Goal: Task Accomplishment & Management: Use online tool/utility

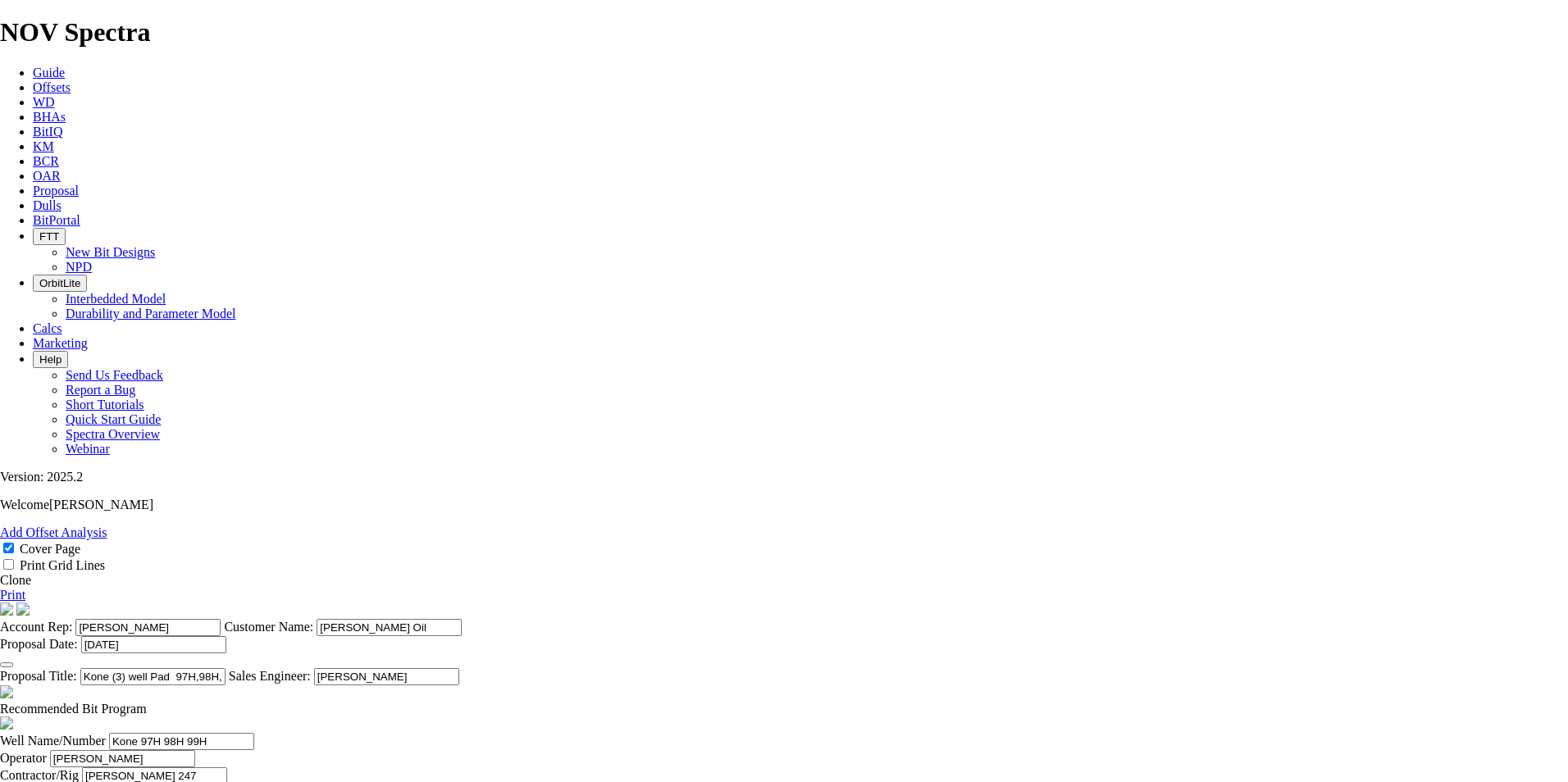
select select "field"
click at [79, 183] on link "Proposal" at bounding box center [55, 190] width 46 height 14
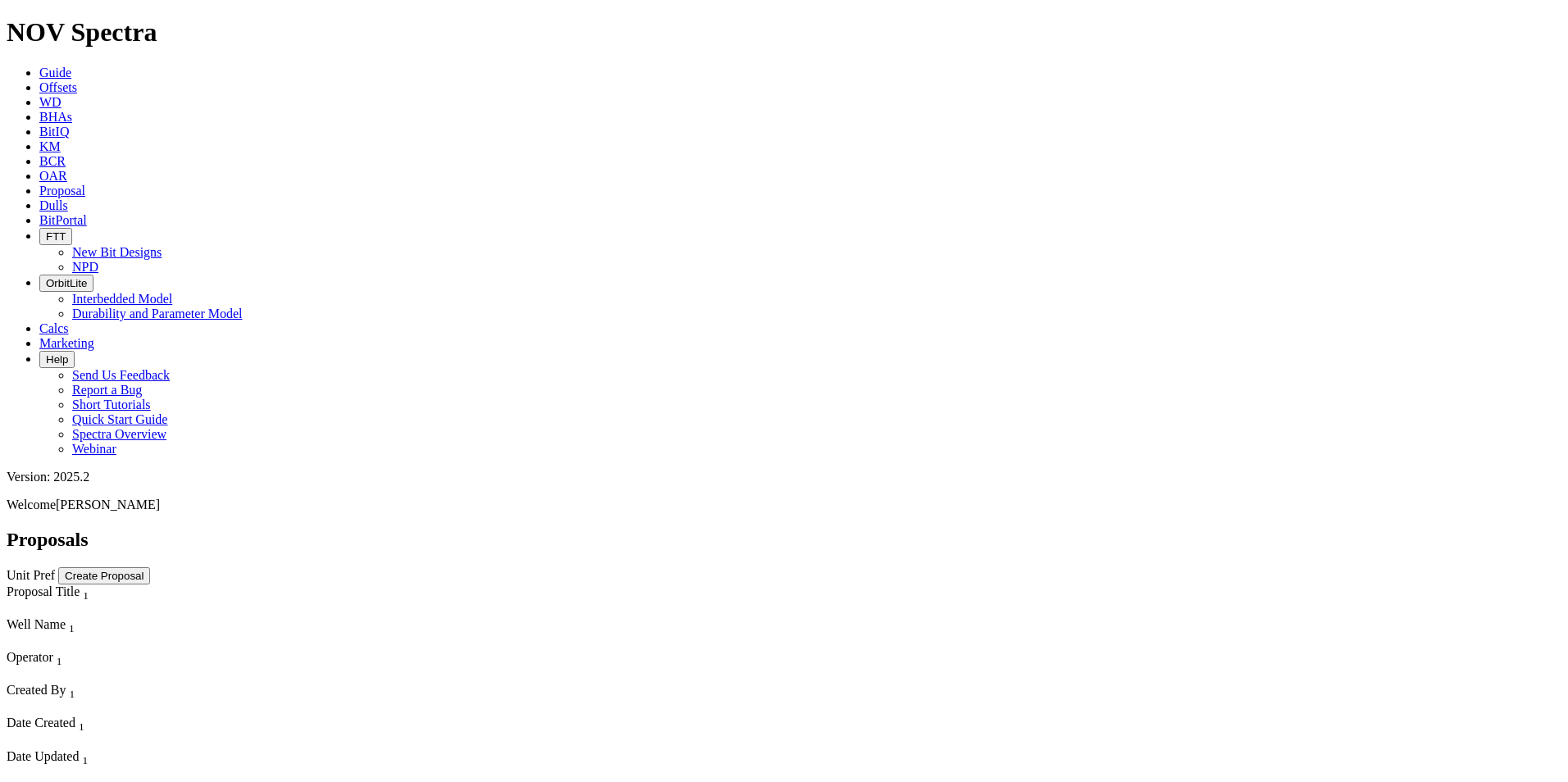
select select "field"
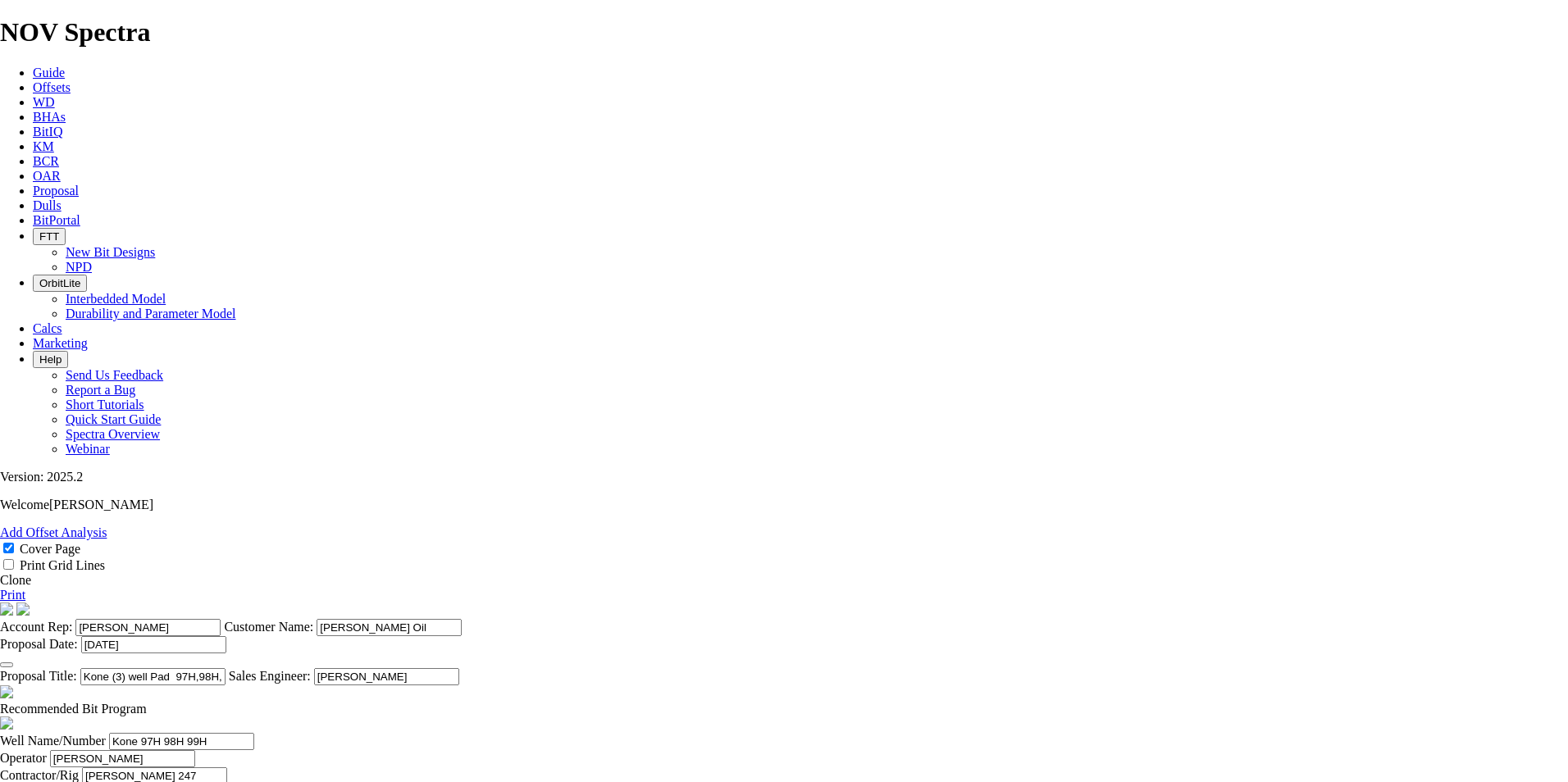
click at [33, 183] on icon at bounding box center [33, 190] width 0 height 14
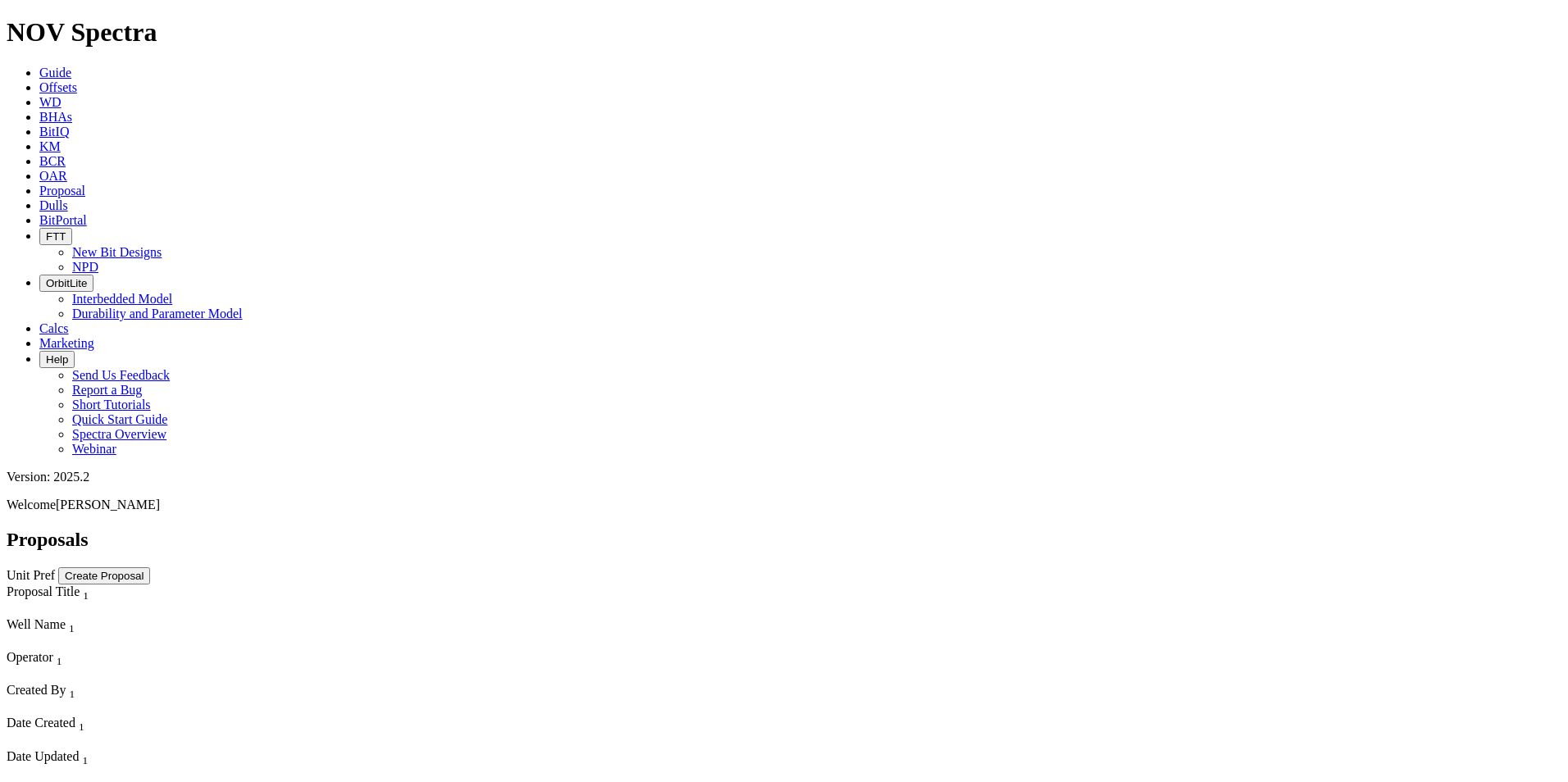
select select "field"
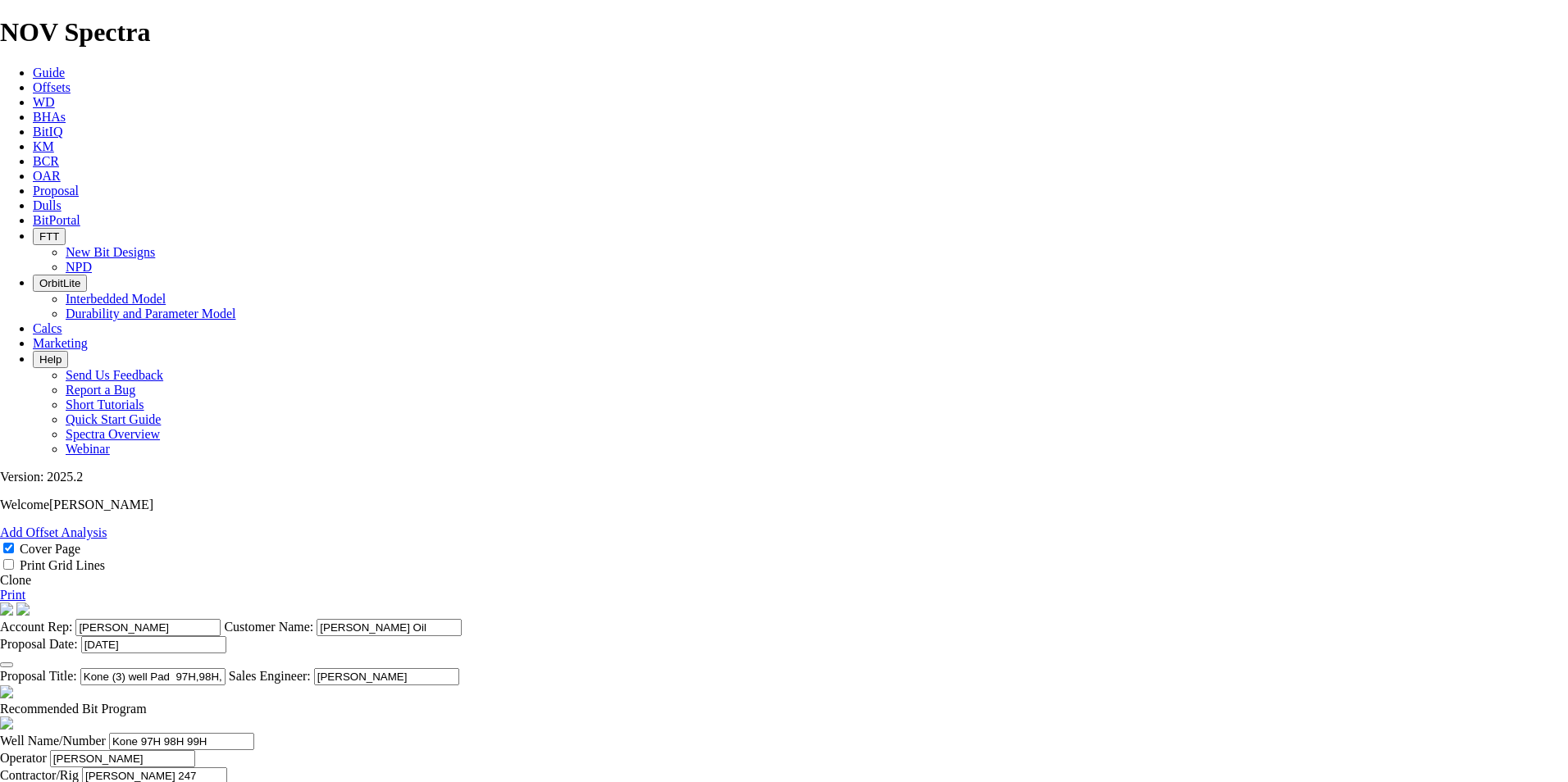
scroll to position [656, 0]
drag, startPoint x: 564, startPoint y: 476, endPoint x: 469, endPoint y: 473, distance: 95.0
click at [33, 183] on icon at bounding box center [33, 190] width 0 height 14
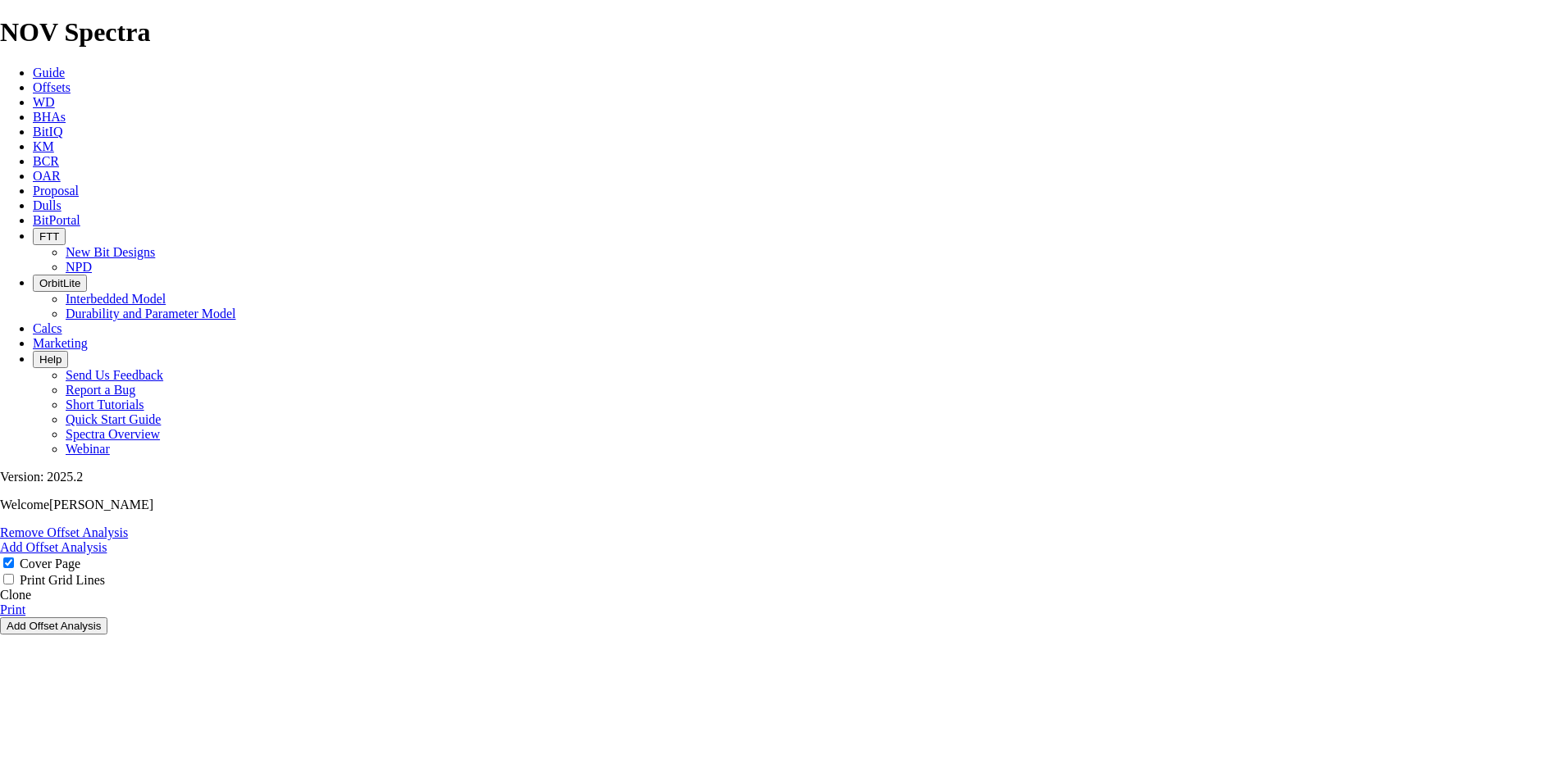
select select "field"
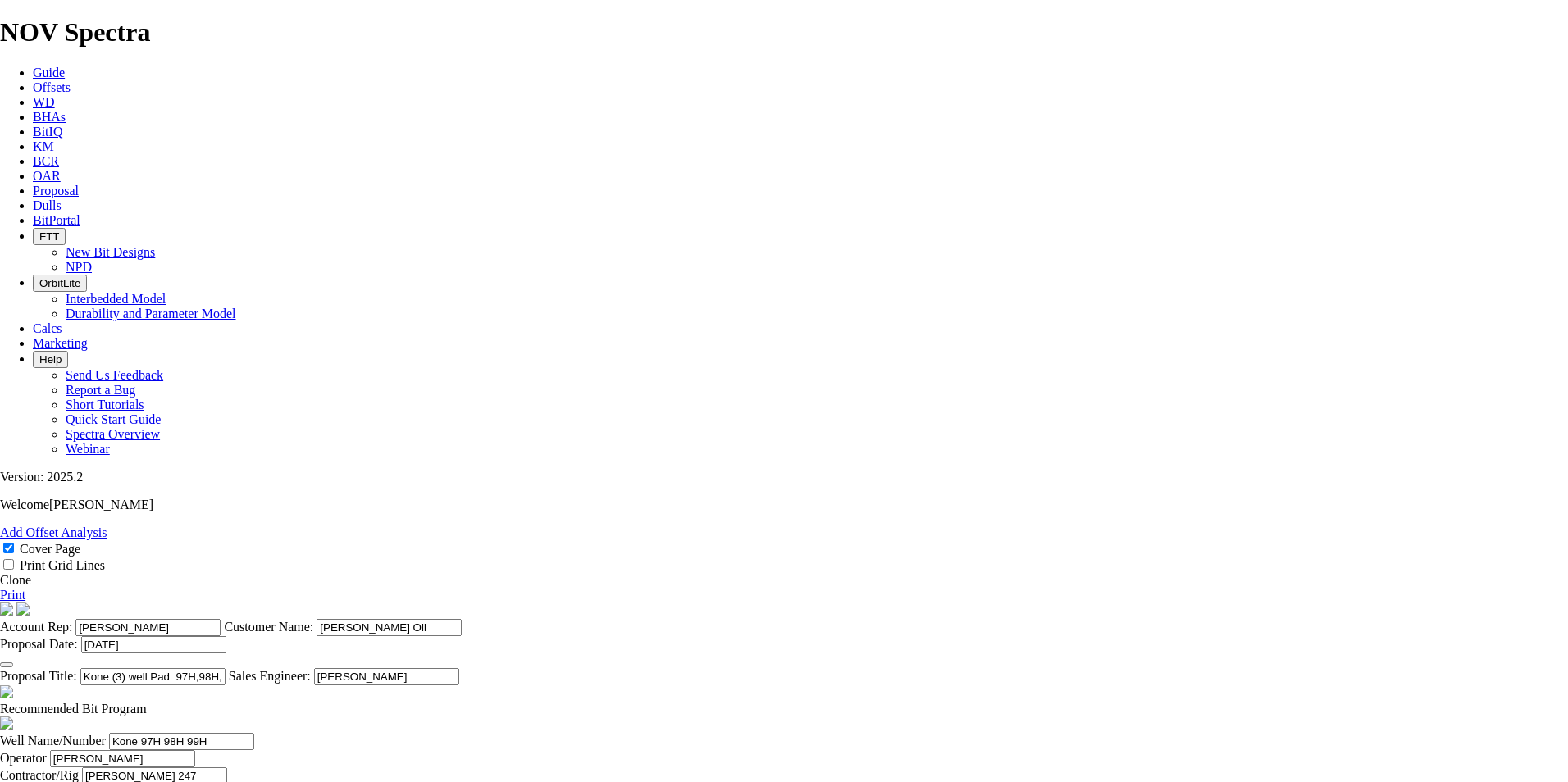
scroll to position [689, 0]
click at [79, 183] on span "Proposal" at bounding box center [55, 190] width 46 height 14
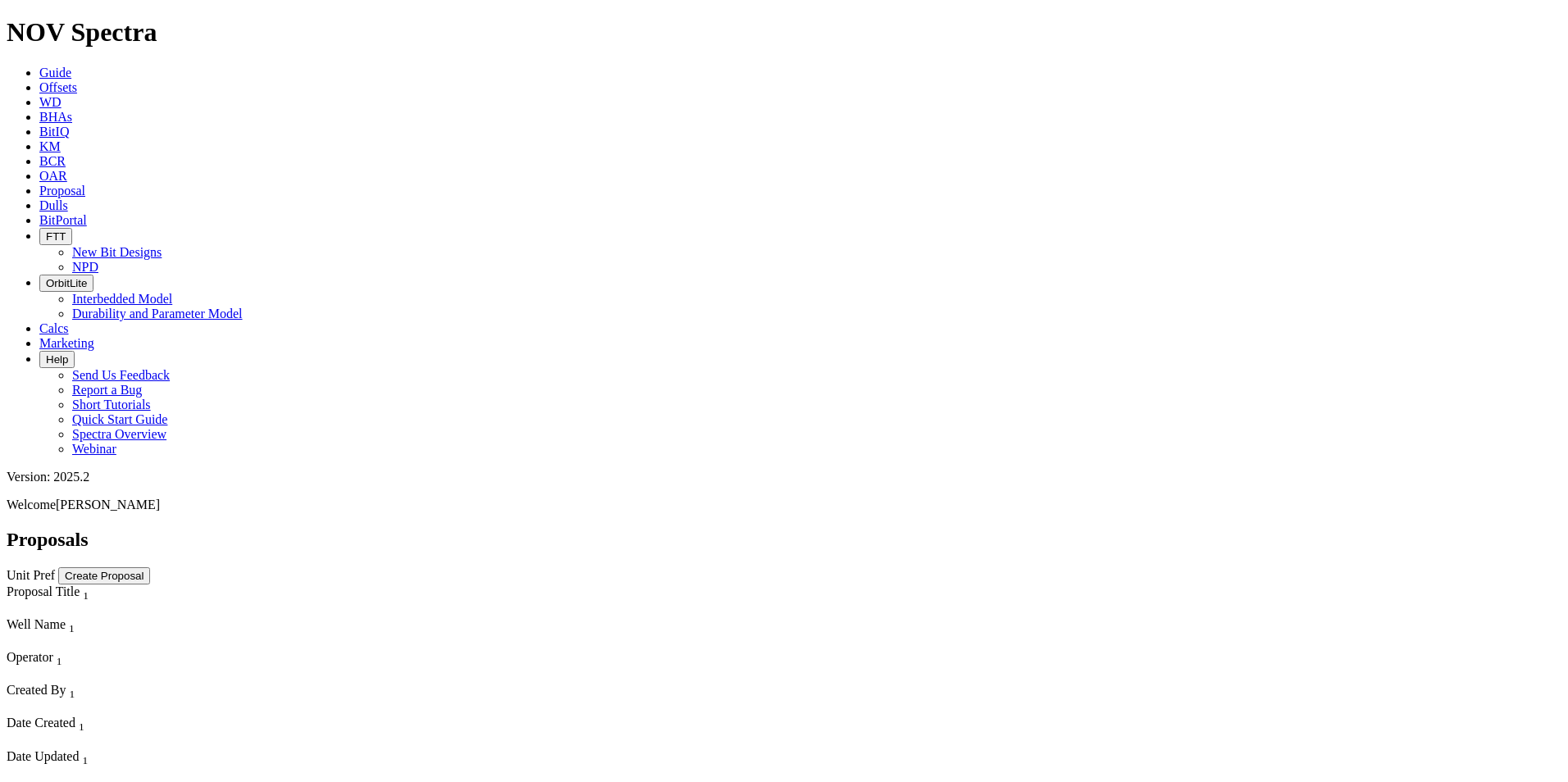
select select "field"
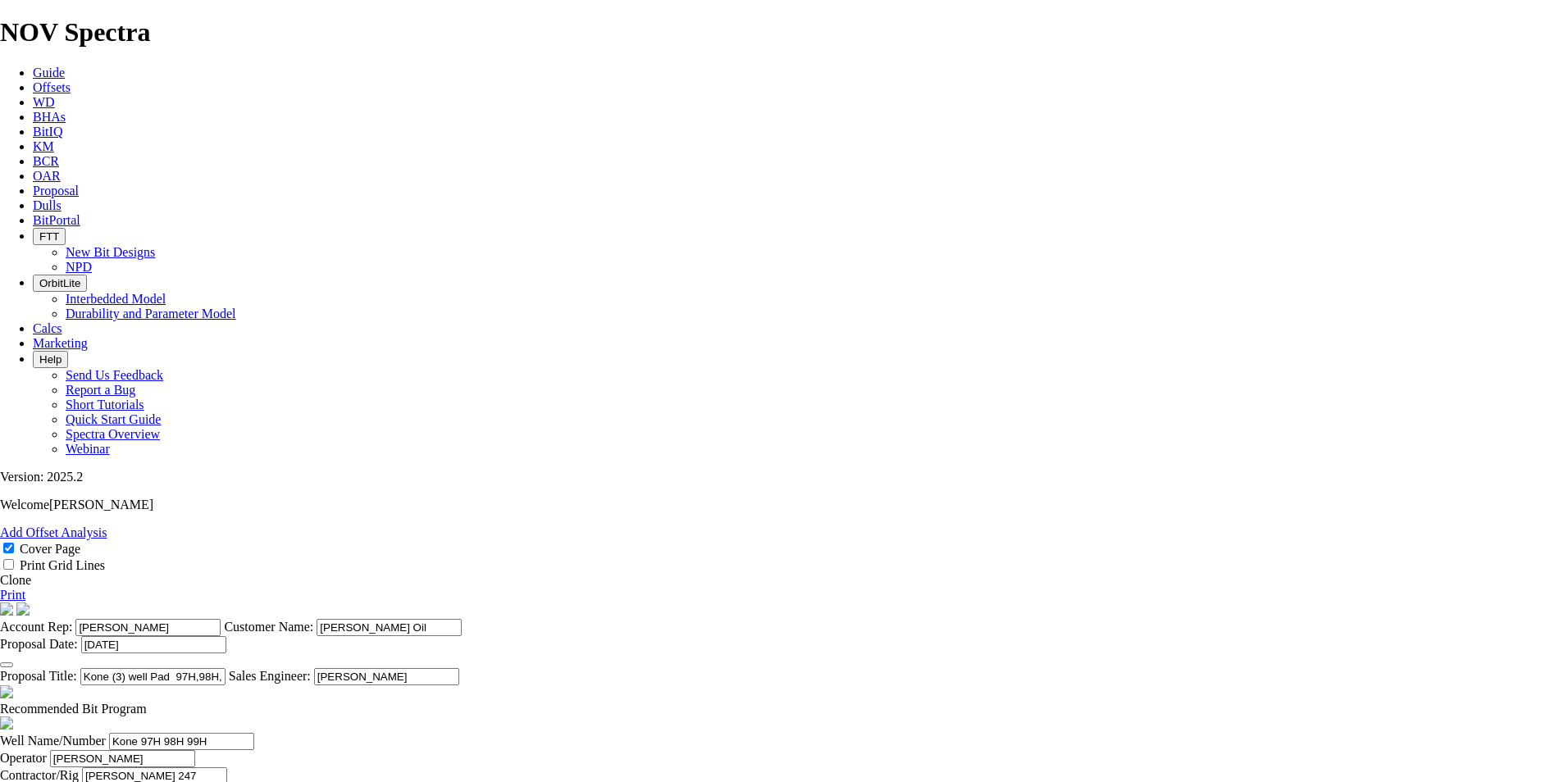
scroll to position [115, 0]
click at [79, 183] on link "Proposal" at bounding box center [55, 190] width 46 height 14
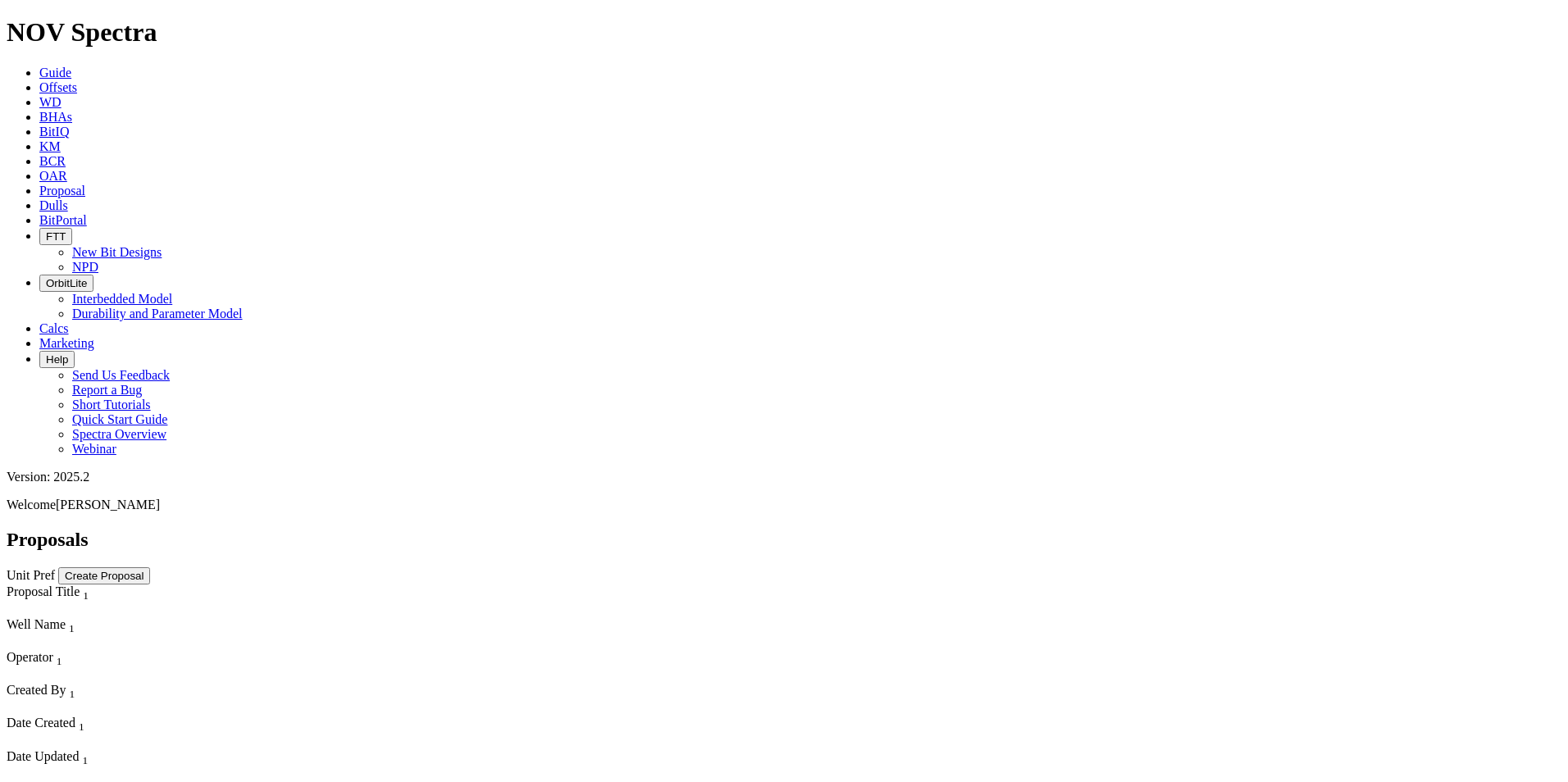
select select "field"
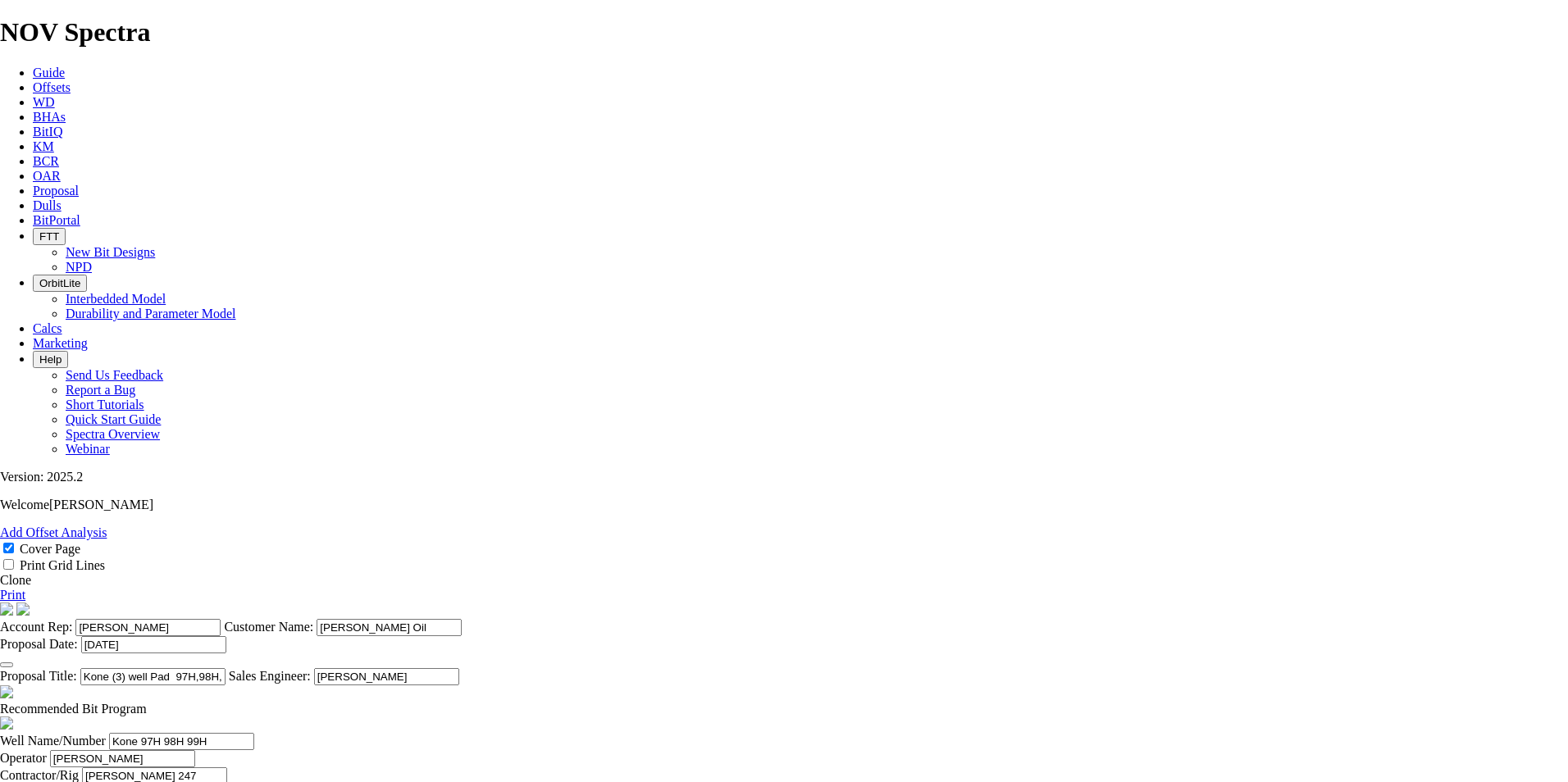
scroll to position [689, 0]
drag, startPoint x: 561, startPoint y: 444, endPoint x: 462, endPoint y: 433, distance: 99.6
type textarea "Vertical-Curve w/ ORBIT RSS Lateral"
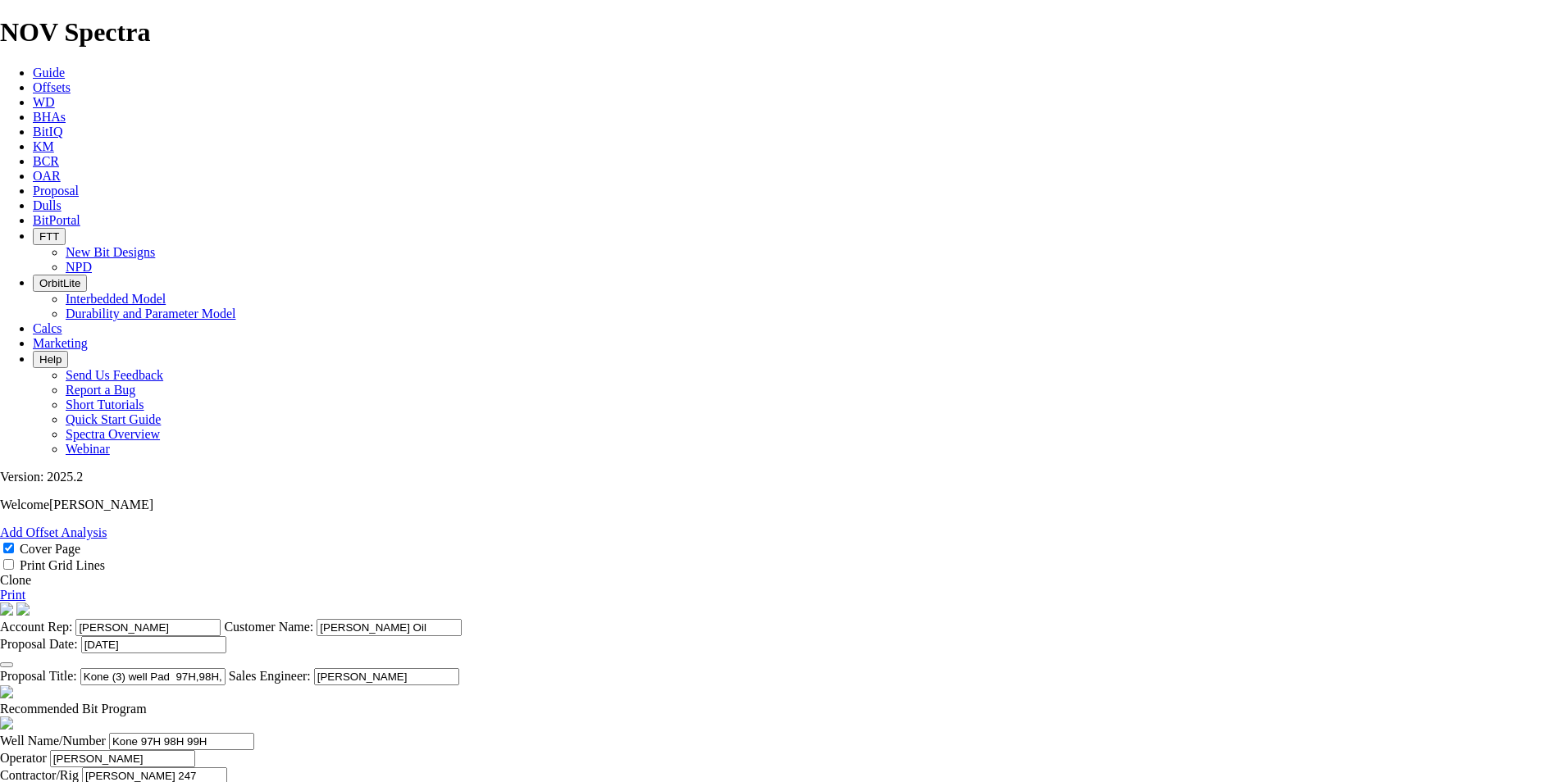
type input "TKC63 G8"
type input "Lateral on ORBIT RSS - NO Depth of cut limiters on bit"
click at [147, 702] on span at bounding box center [147, 709] width 0 height 14
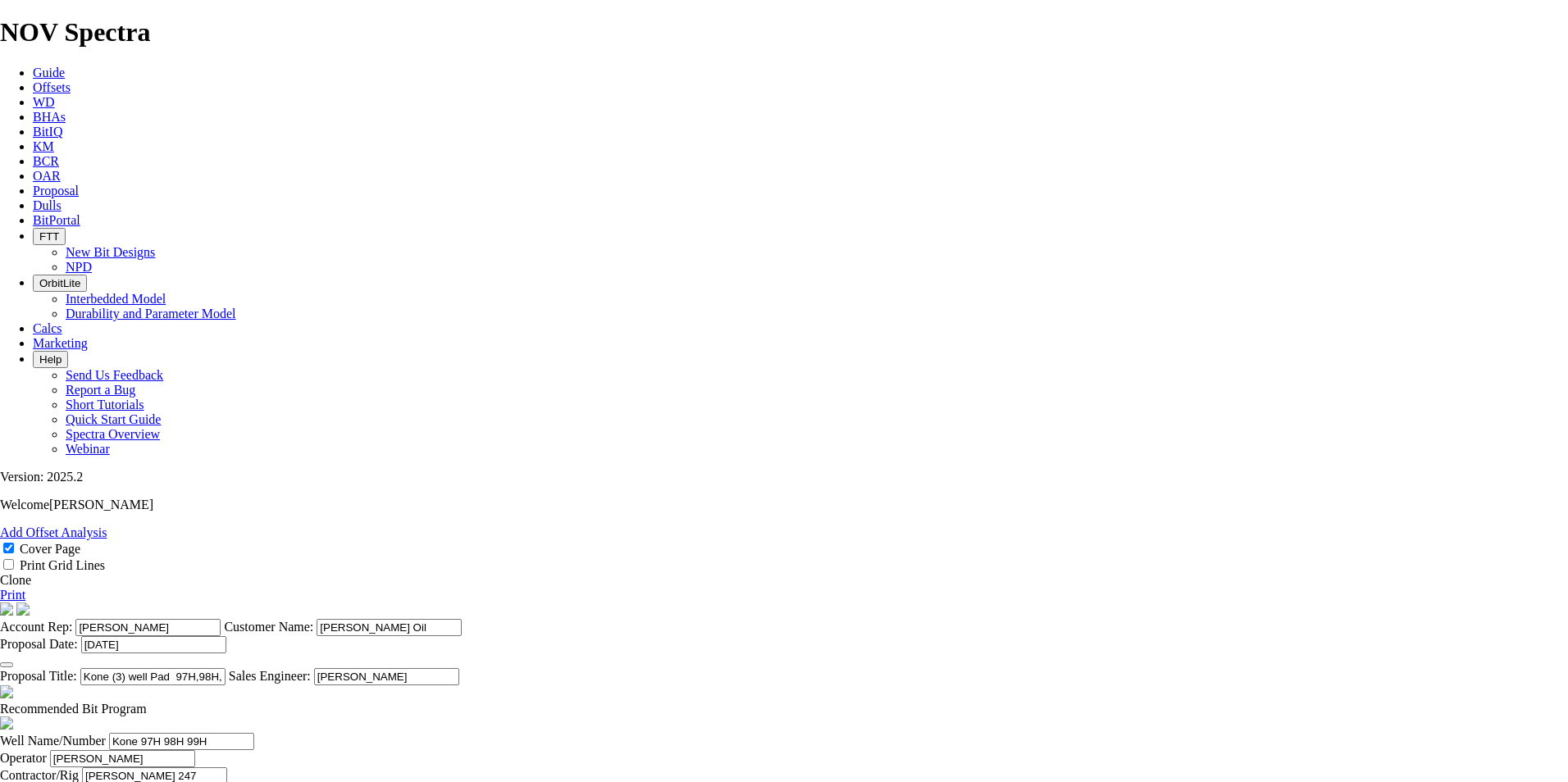
checkbox input "false"
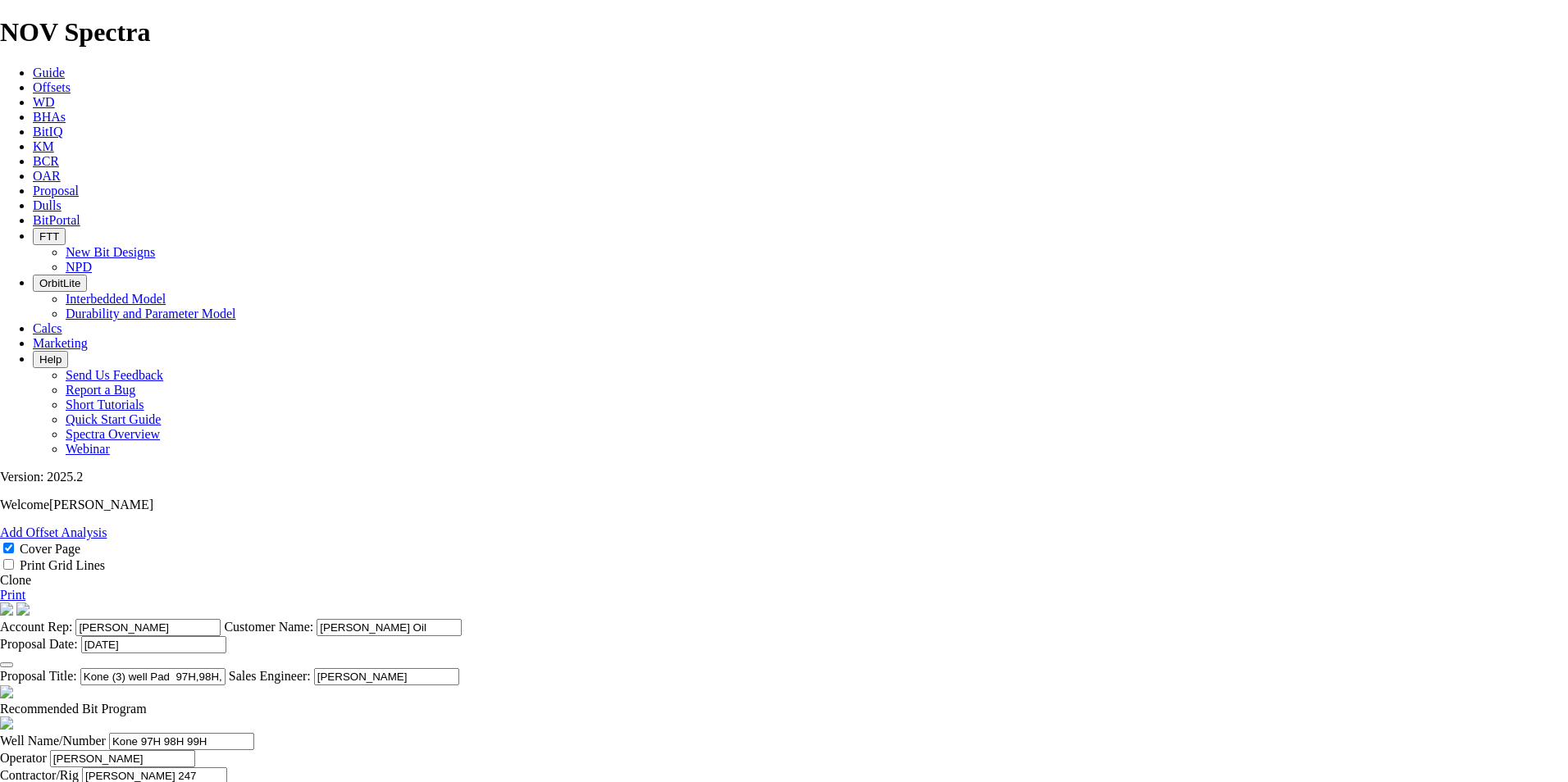
click at [25, 588] on link "Print" at bounding box center [13, 594] width 25 height 14
click at [33, 183] on icon at bounding box center [33, 190] width 0 height 14
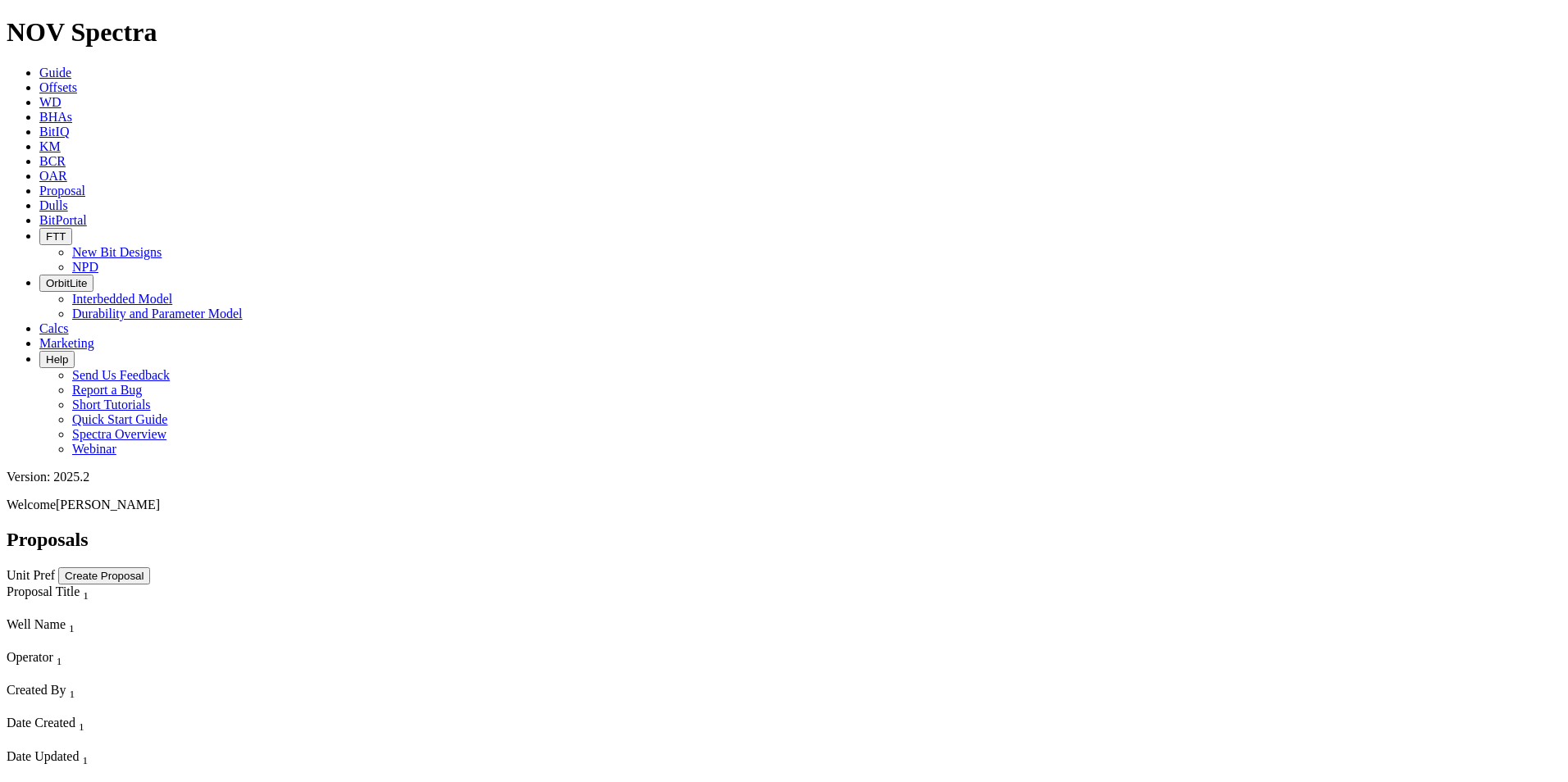
select select "field"
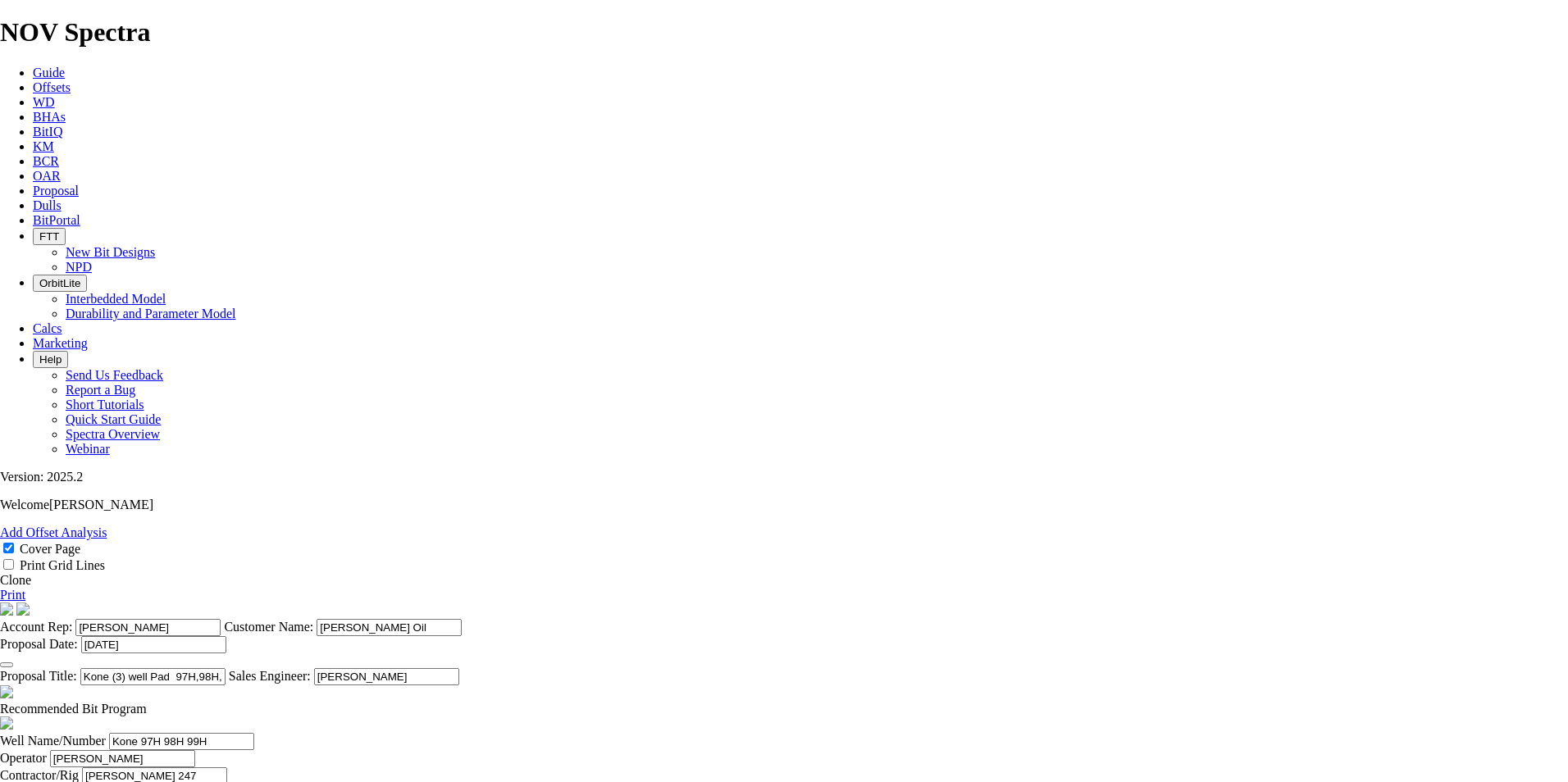
scroll to position [328, 0]
click at [25, 588] on link "Print" at bounding box center [13, 594] width 25 height 14
click at [79, 183] on span "Proposal" at bounding box center [55, 190] width 46 height 14
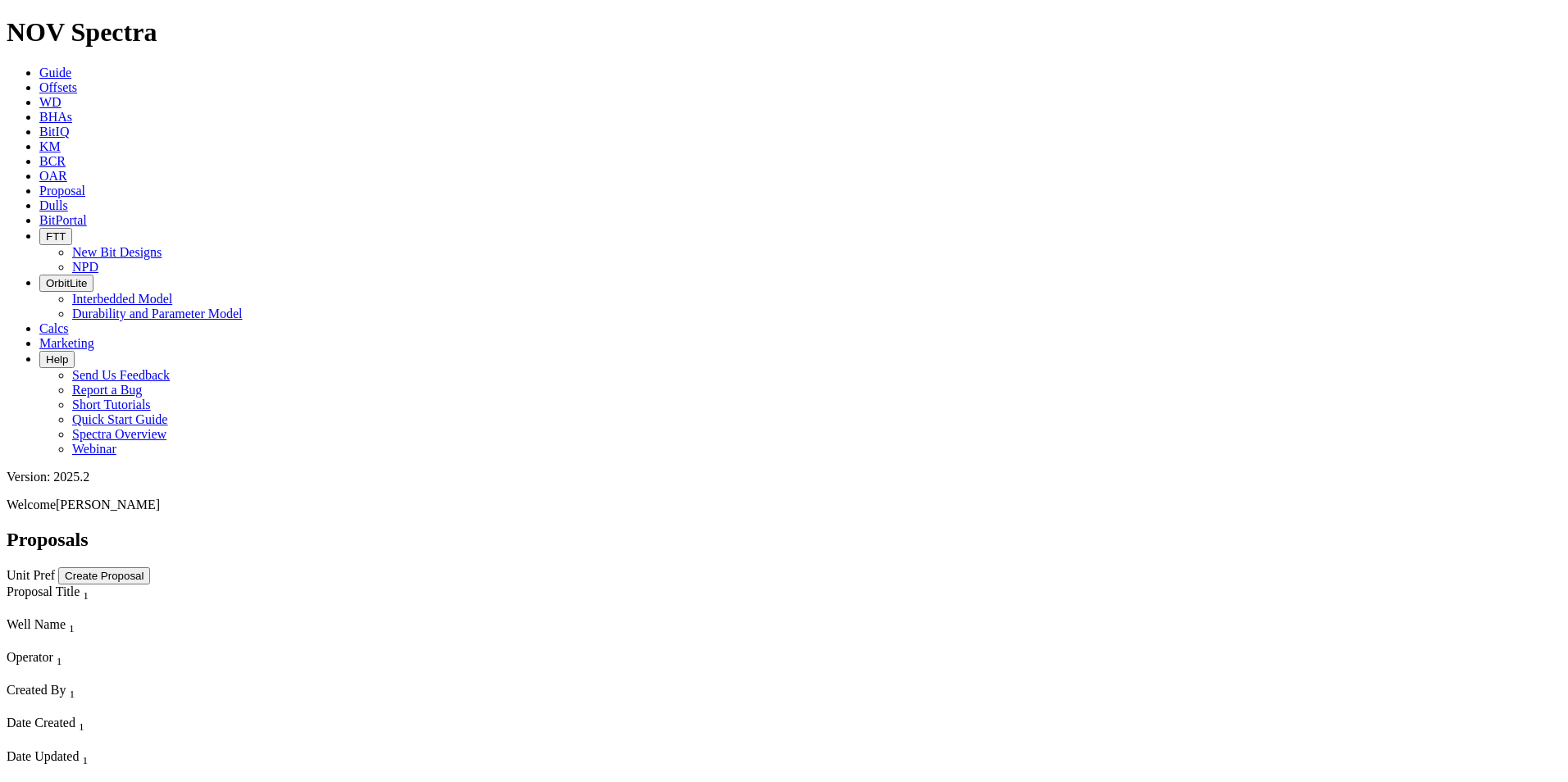
select select "field"
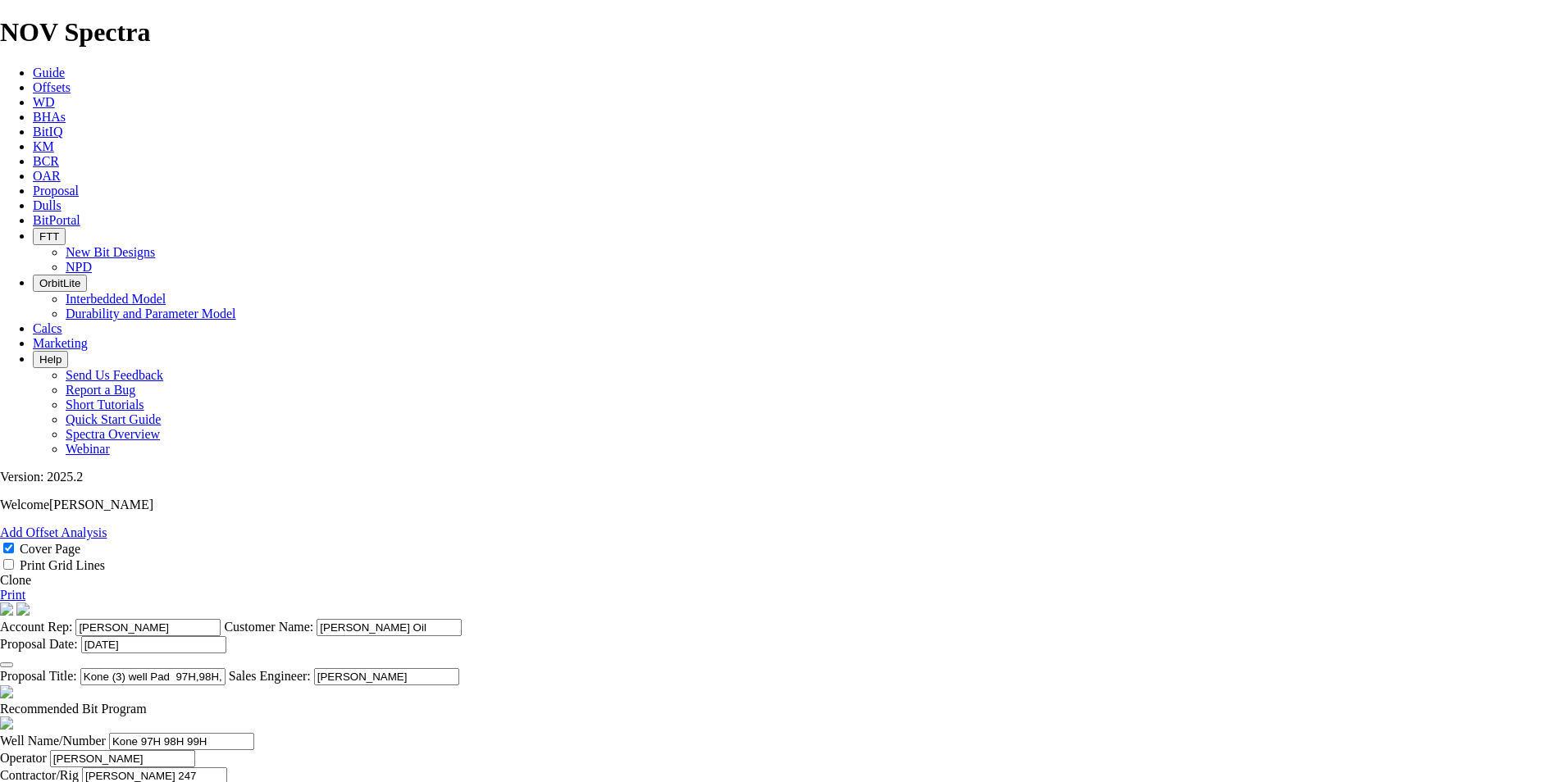
click at [25, 588] on link "Print" at bounding box center [13, 594] width 25 height 14
click at [79, 183] on link "Proposal" at bounding box center [55, 190] width 46 height 14
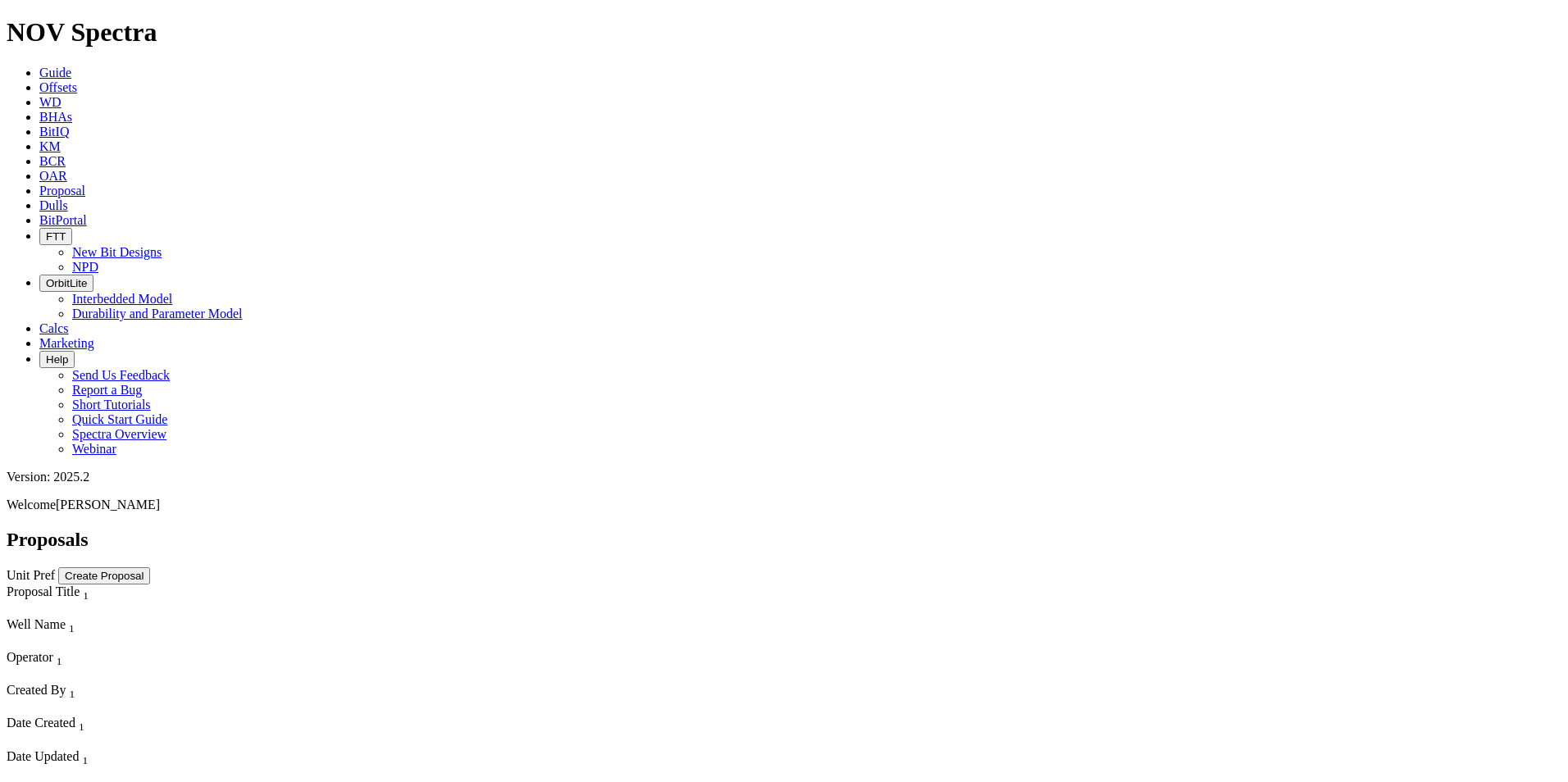
select select "field"
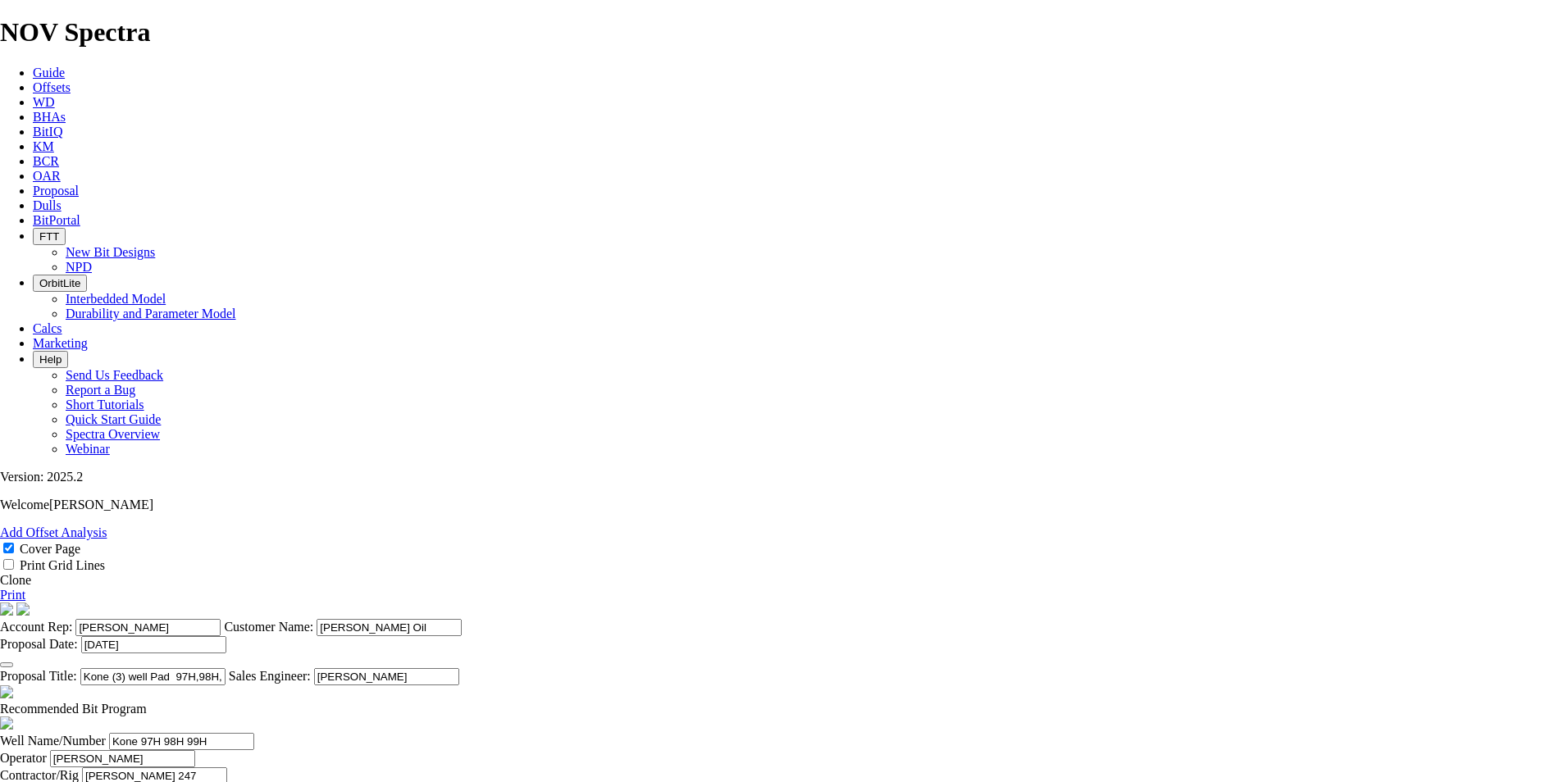
click at [25, 588] on link "Print" at bounding box center [13, 594] width 25 height 14
click at [1391, 603] on cover-page "Account Rep: [PERSON_NAME] Customer Name: [PERSON_NAME] Oil Proposal Date: [DAT…" at bounding box center [784, 644] width 1568 height 82
